Goal: Information Seeking & Learning: Learn about a topic

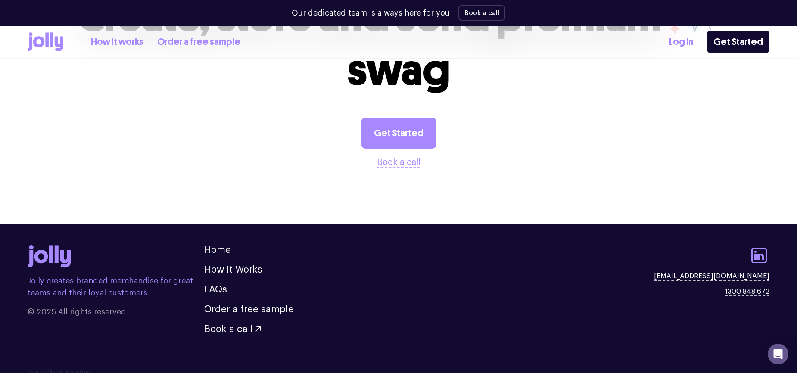
scroll to position [982, 0]
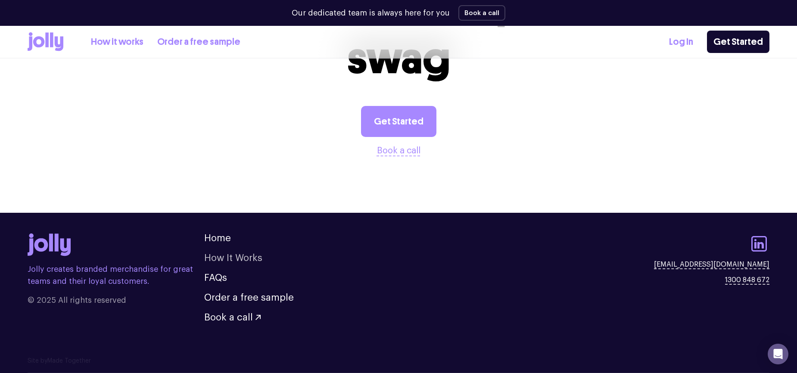
click at [232, 255] on link "How It Works" at bounding box center [233, 257] width 58 height 9
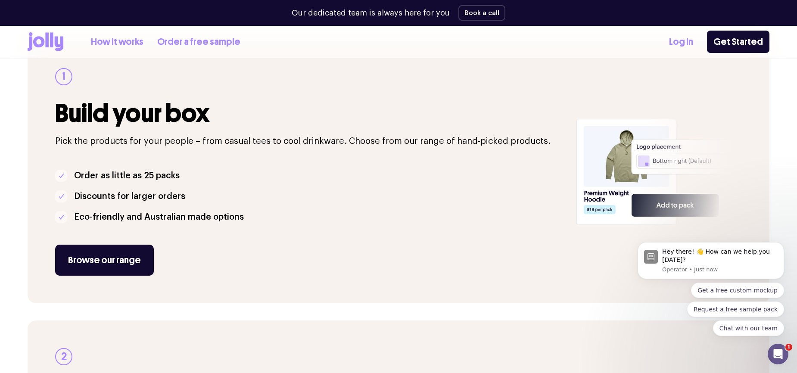
scroll to position [113, 0]
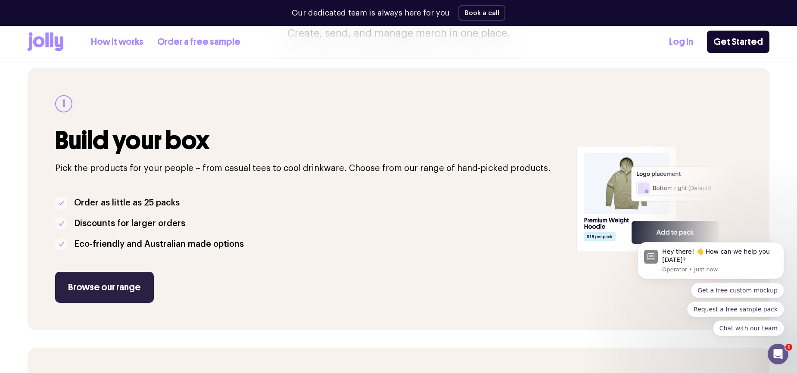
click at [121, 290] on link "Browse our range" at bounding box center [104, 287] width 99 height 31
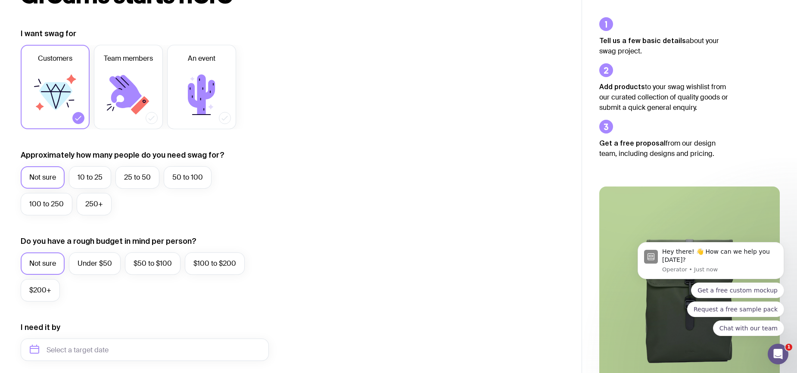
scroll to position [55, 0]
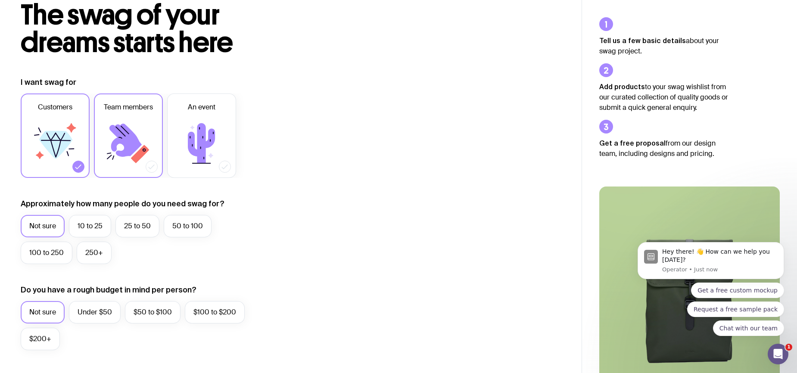
click at [126, 145] on icon at bounding box center [125, 140] width 32 height 33
click at [0, 0] on input "Team members" at bounding box center [0, 0] width 0 height 0
click at [185, 224] on label "50 to 100" at bounding box center [188, 226] width 48 height 22
click at [0, 0] on input "50 to 100" at bounding box center [0, 0] width 0 height 0
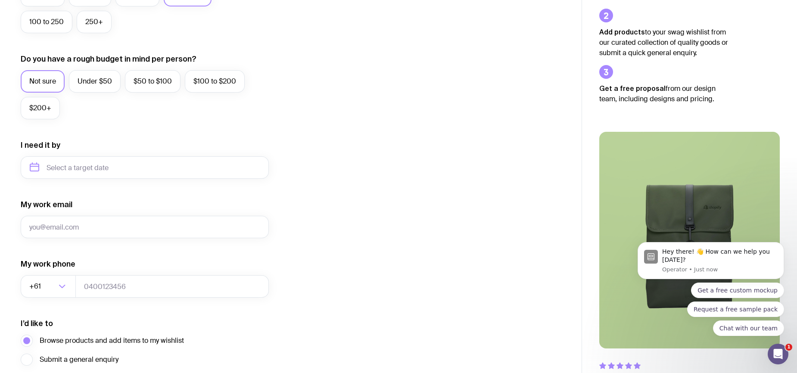
scroll to position [287, 0]
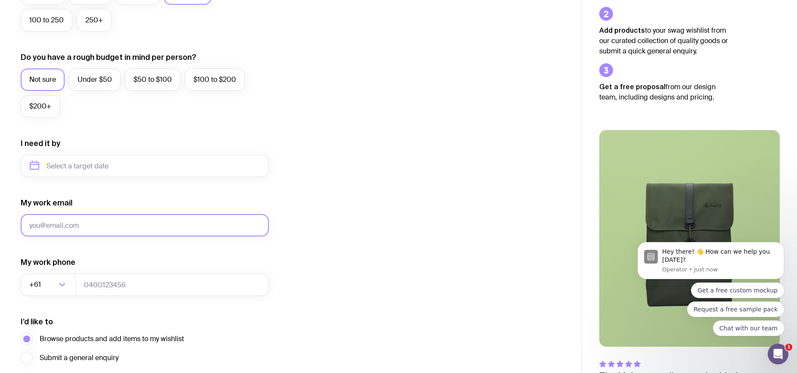
click at [84, 225] on input "My work email" at bounding box center [145, 225] width 248 height 22
type input "ellen@openagent.com.au"
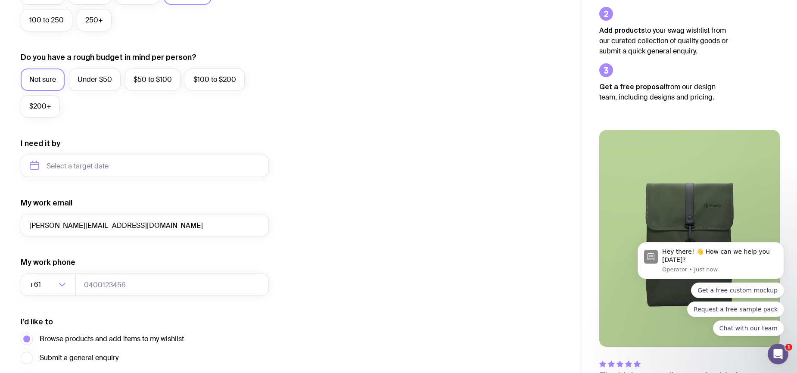
click at [115, 255] on form "I want swag for Customers Team members An event Approximately how many people d…" at bounding box center [145, 126] width 248 height 562
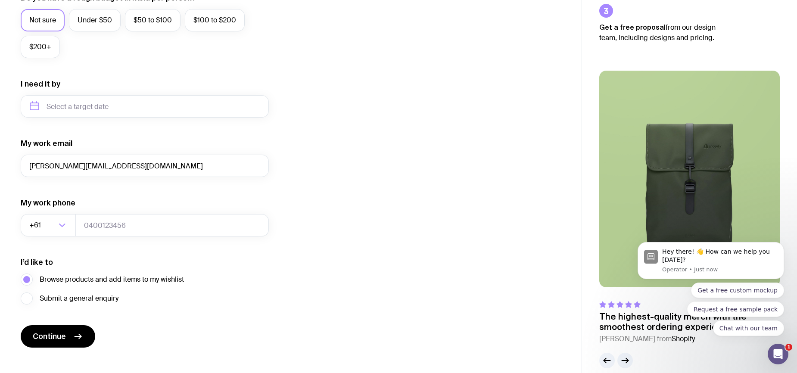
scroll to position [359, 0]
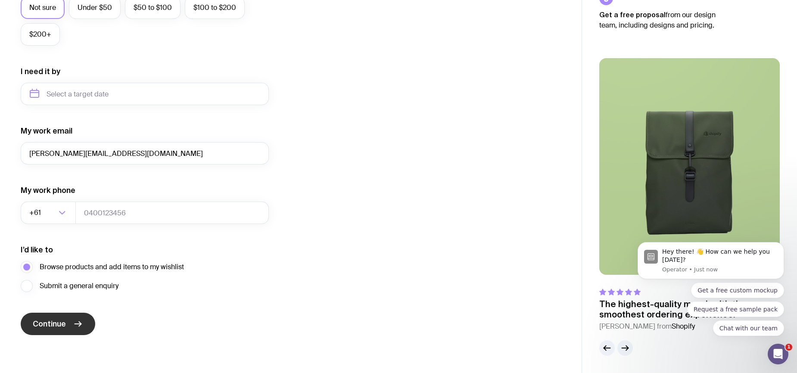
click at [49, 324] on span "Continue" at bounding box center [49, 324] width 33 height 10
type input "0488344363"
click at [53, 326] on span "Continue" at bounding box center [49, 324] width 33 height 10
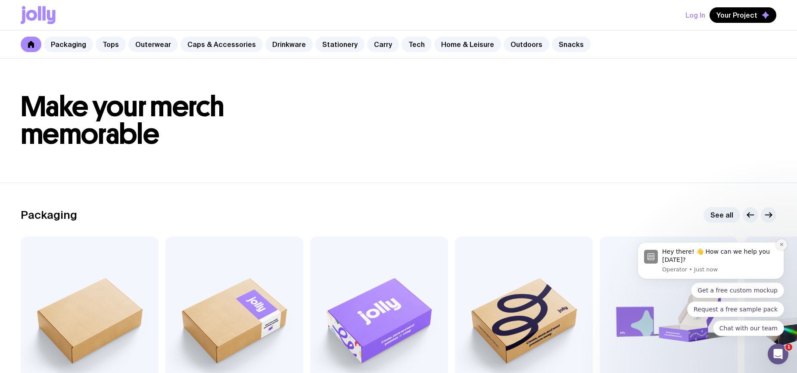
click at [781, 243] on icon "Dismiss notification" at bounding box center [781, 244] width 5 height 5
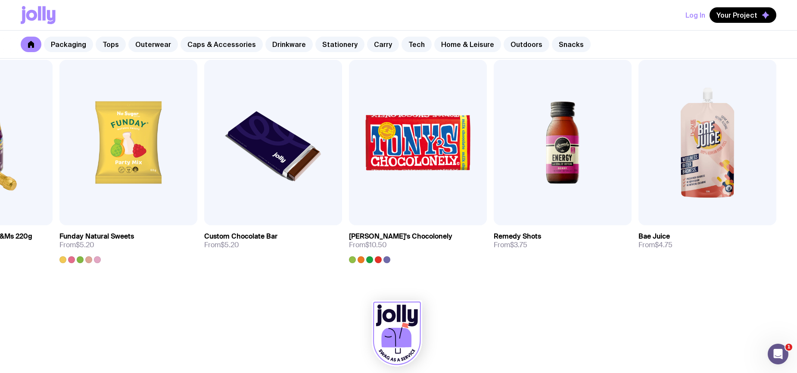
scroll to position [2990, 0]
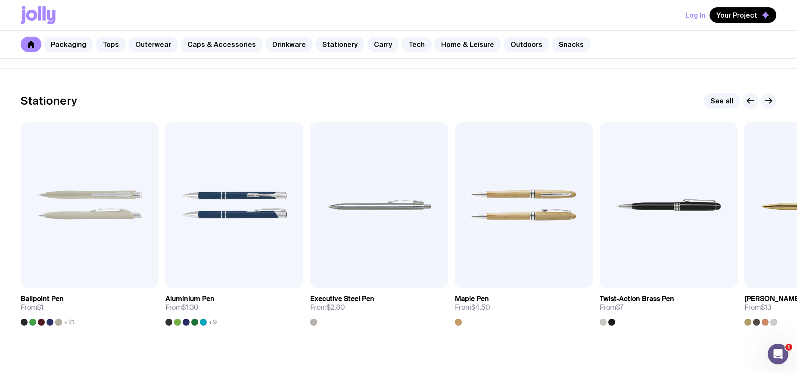
scroll to position [1512, 0]
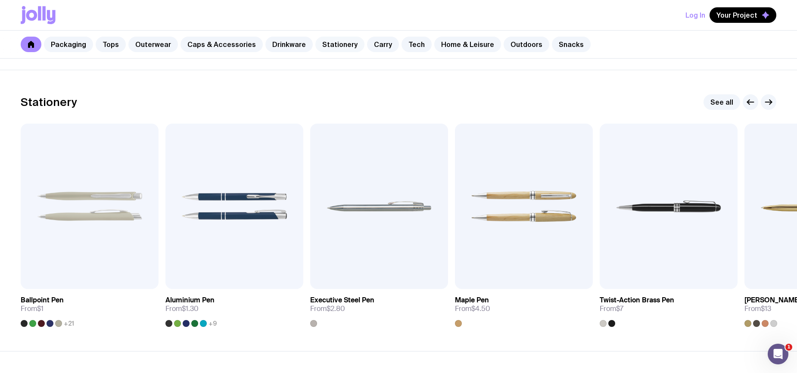
click at [326, 44] on link "Stationery" at bounding box center [339, 45] width 49 height 16
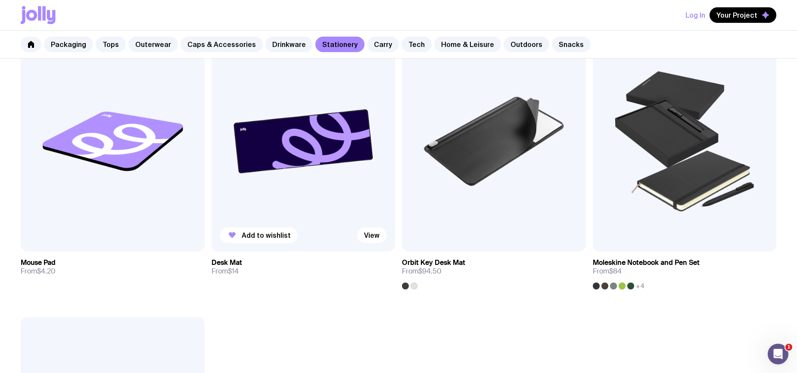
scroll to position [1625, 0]
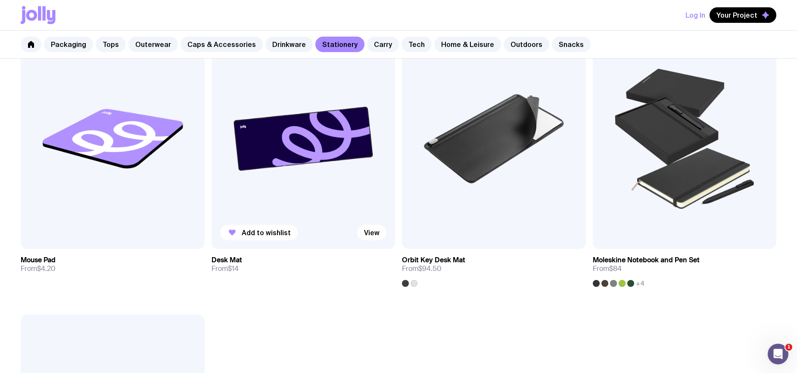
click at [298, 158] on img at bounding box center [303, 138] width 184 height 220
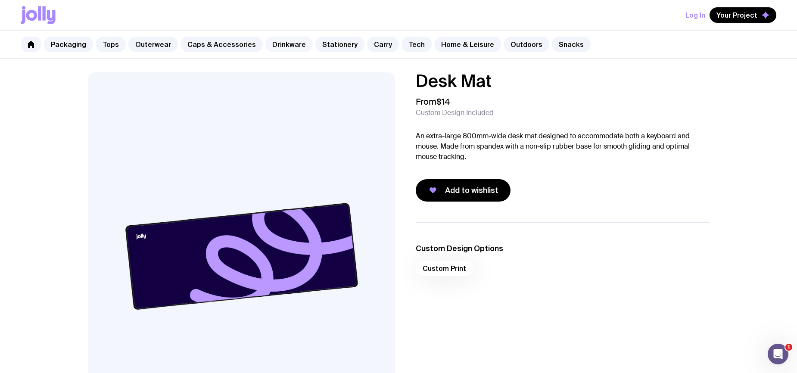
click at [285, 44] on link "Drinkware" at bounding box center [288, 45] width 47 height 16
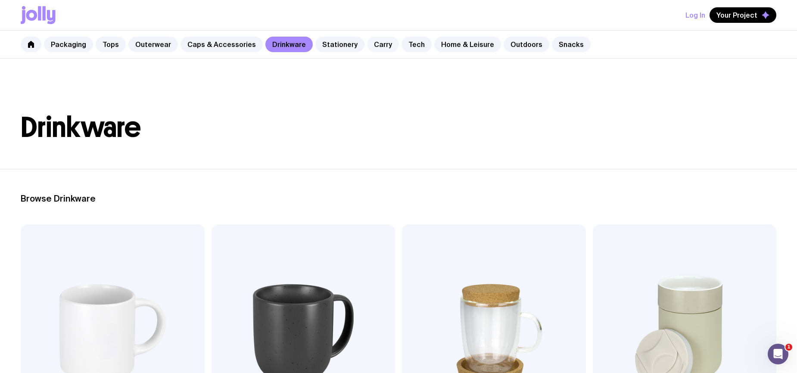
click at [374, 45] on link "Carry" at bounding box center [383, 45] width 32 height 16
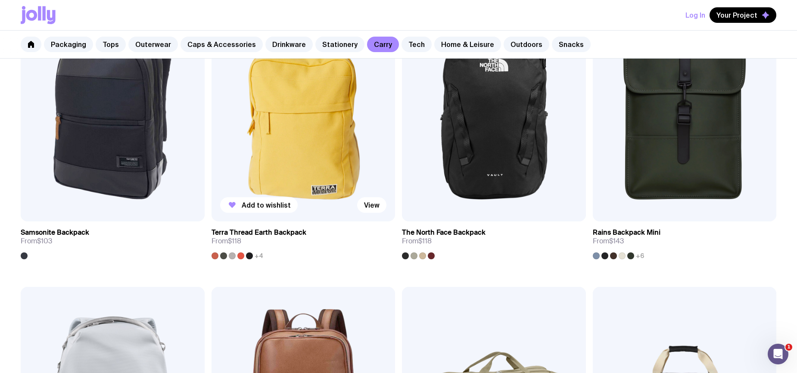
scroll to position [1079, 0]
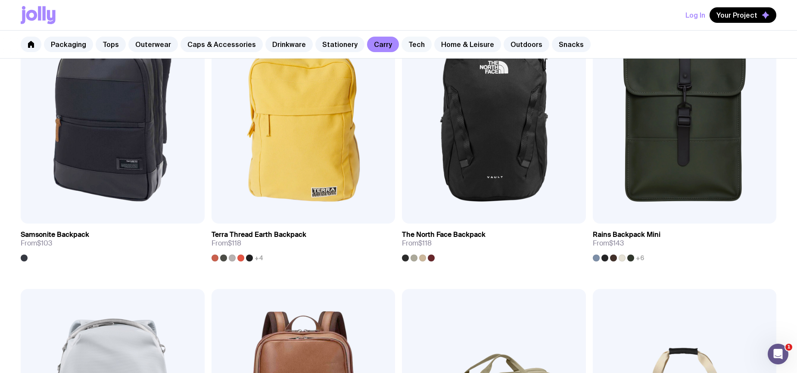
click at [401, 44] on link "Tech" at bounding box center [416, 45] width 30 height 16
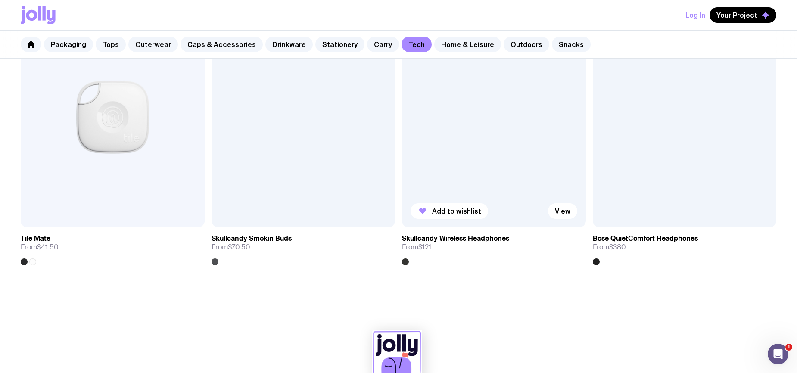
scroll to position [1935, 0]
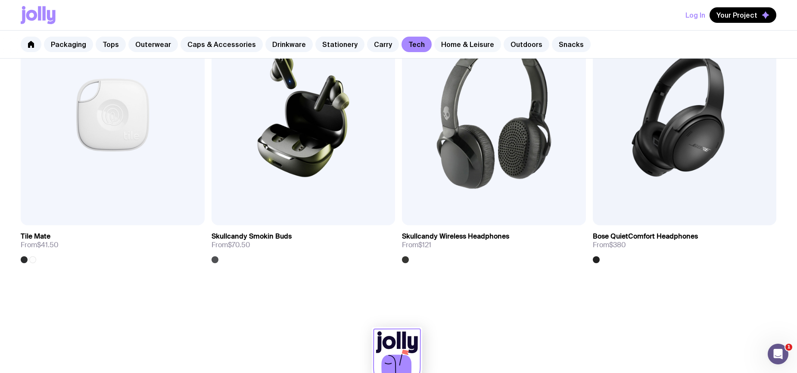
click at [458, 46] on link "Home & Leisure" at bounding box center [467, 45] width 67 height 16
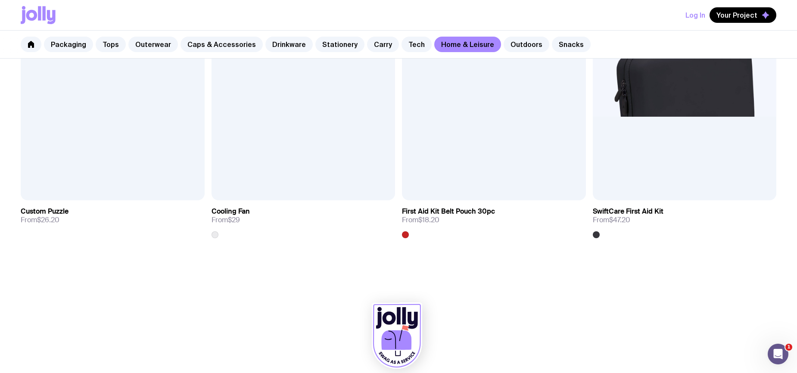
scroll to position [2257, 0]
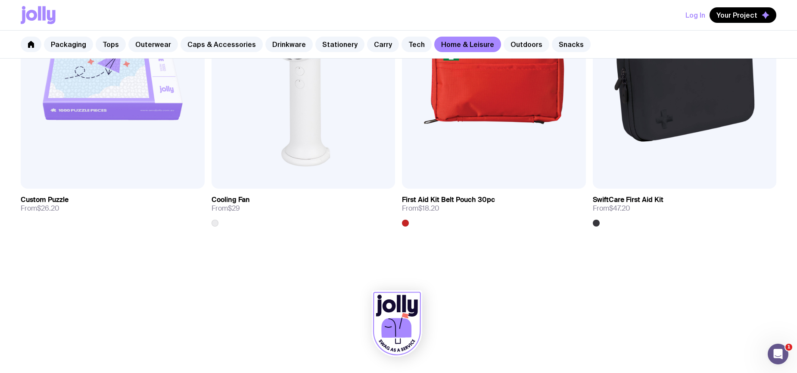
click at [503, 45] on link "Outdoors" at bounding box center [526, 45] width 46 height 16
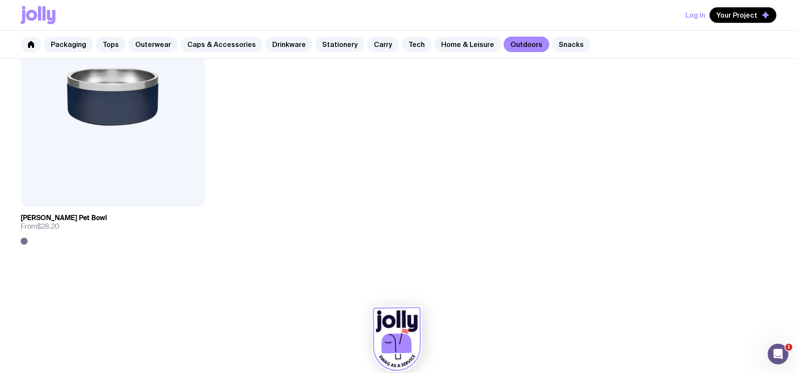
scroll to position [1668, 0]
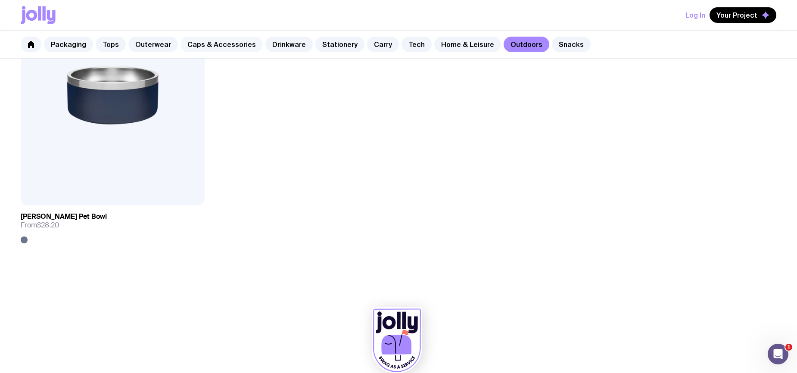
click at [208, 42] on link "Caps & Accessories" at bounding box center [221, 45] width 82 height 16
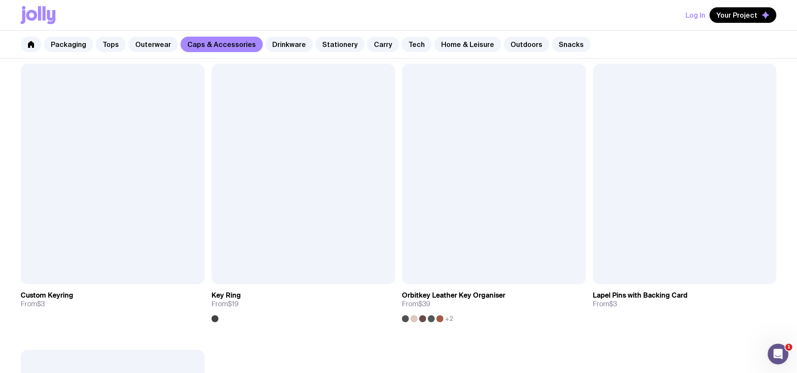
scroll to position [1587, 0]
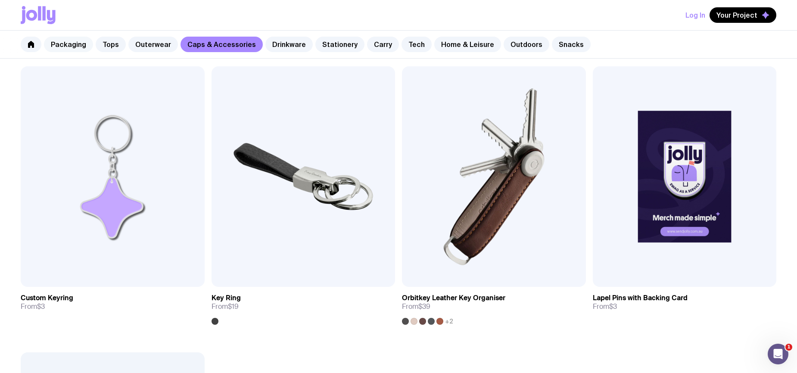
click at [79, 45] on link "Packaging" at bounding box center [68, 45] width 49 height 16
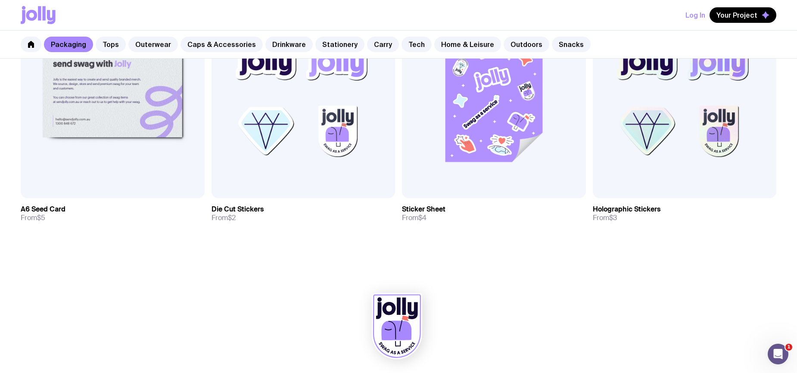
scroll to position [1093, 0]
